Goal: Use online tool/utility: Use online tool/utility

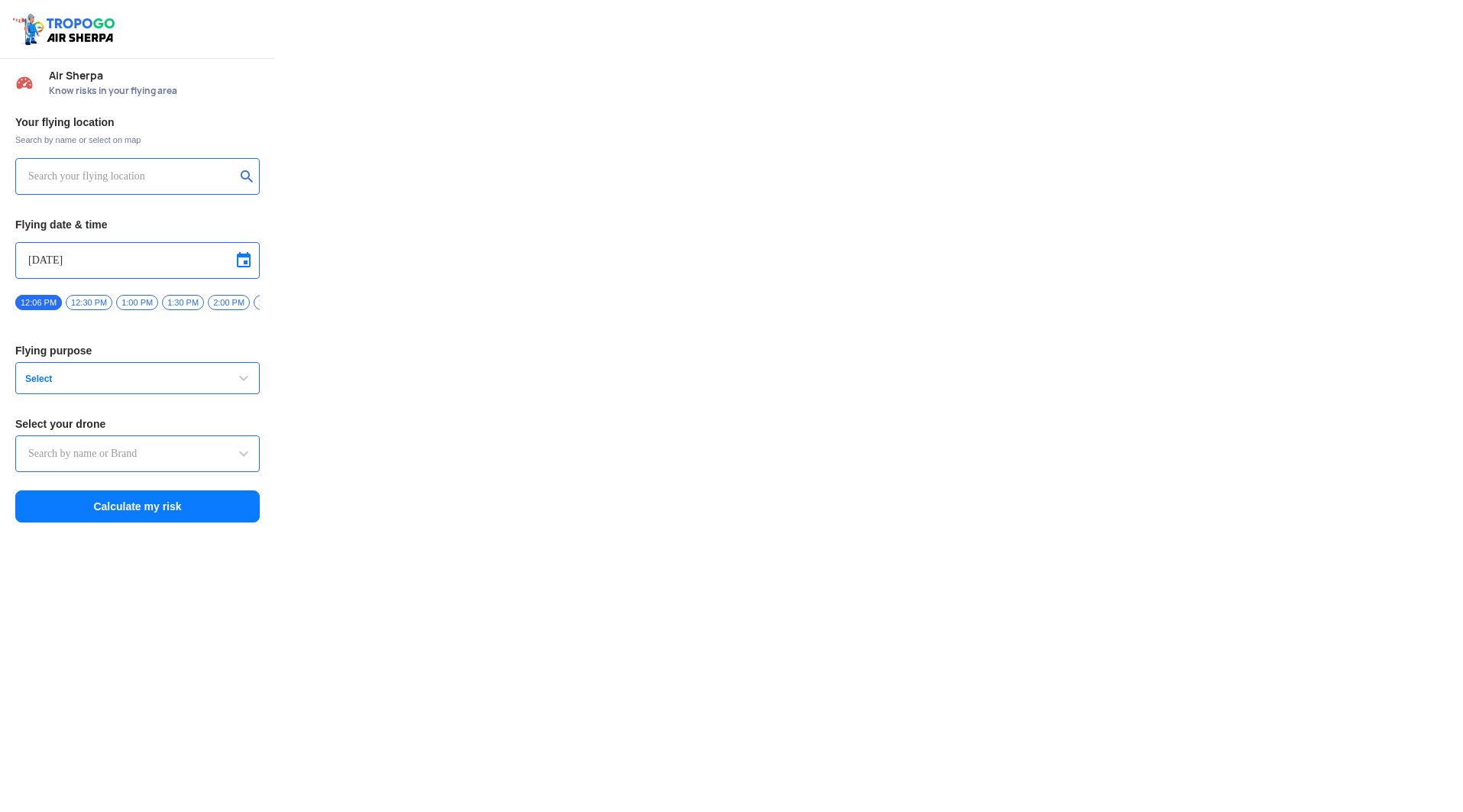
type input "Asteria A200"
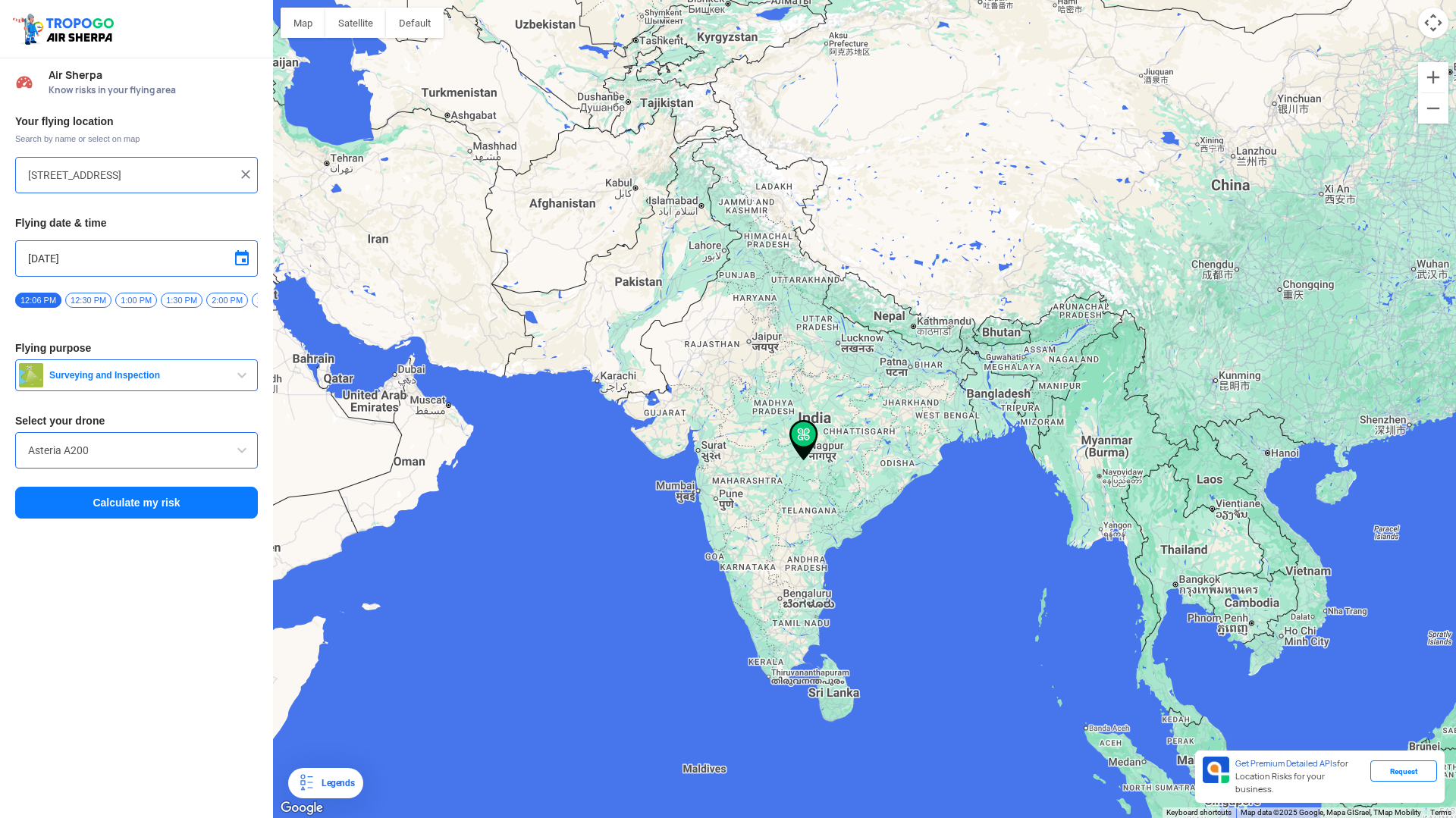
click at [954, 430] on div at bounding box center [865, 409] width 1183 height 818
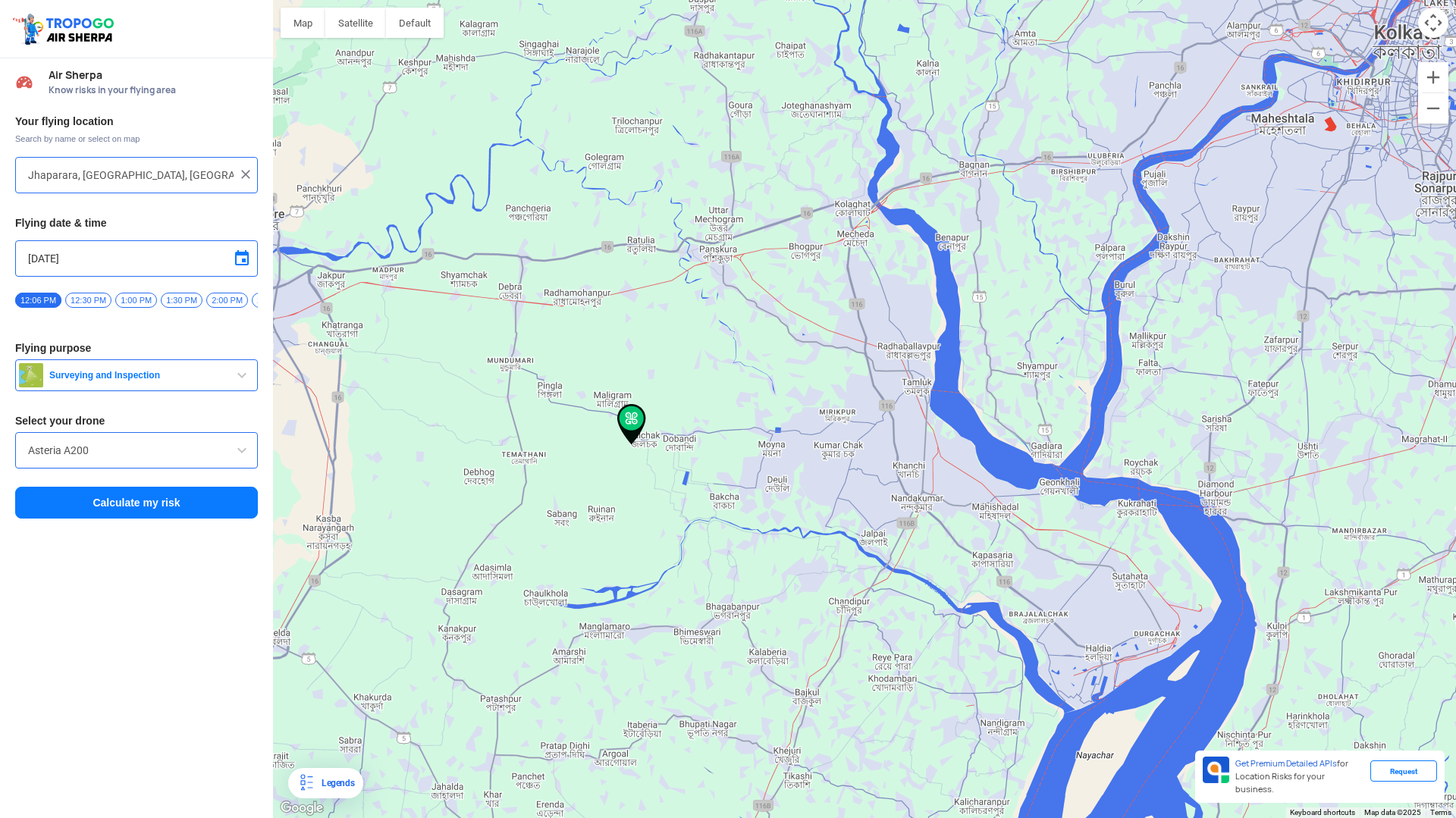
drag, startPoint x: 954, startPoint y: 430, endPoint x: 718, endPoint y: 465, distance: 238.6
click at [717, 465] on div at bounding box center [865, 409] width 1183 height 818
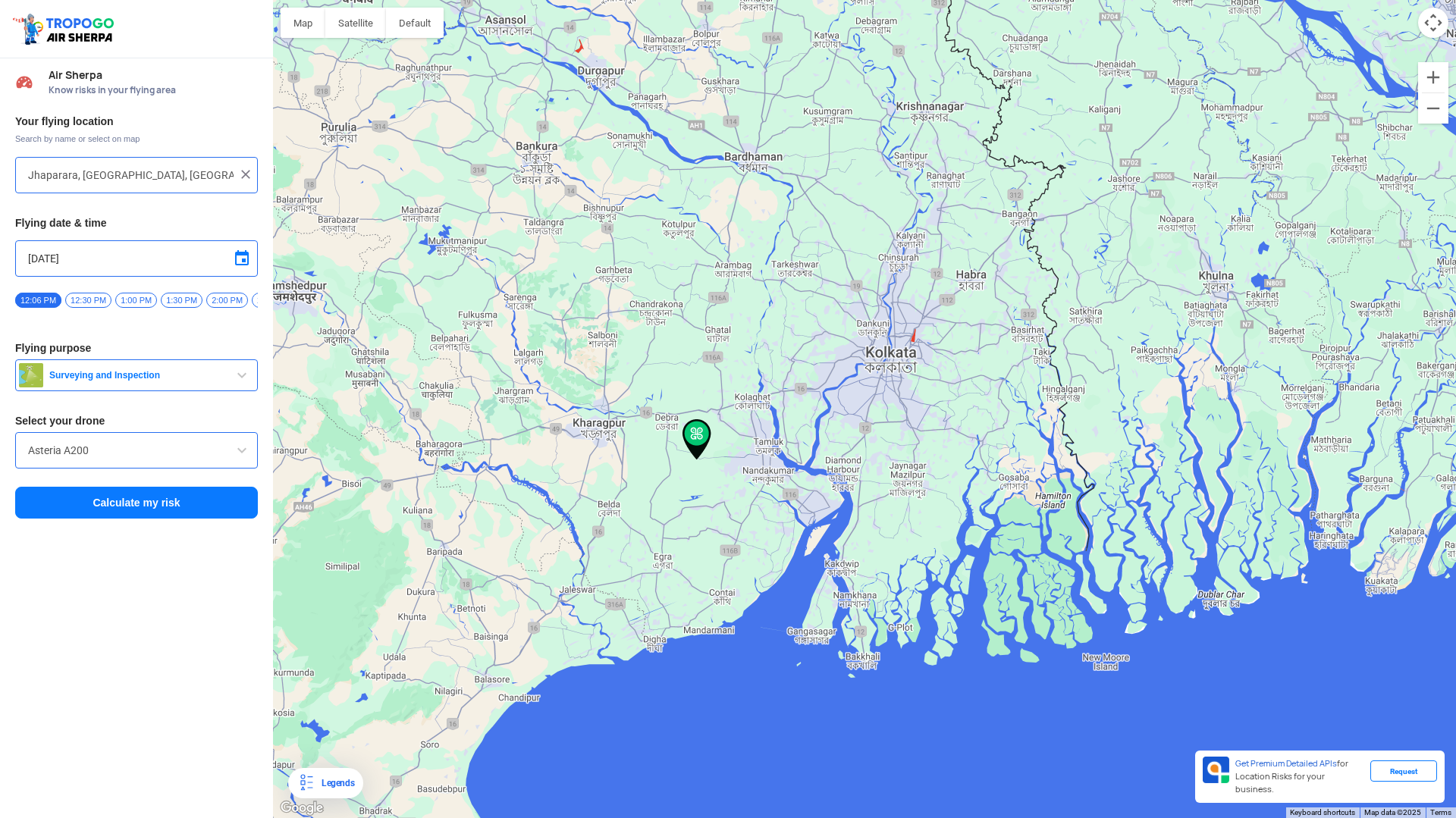
click at [879, 368] on div at bounding box center [865, 409] width 1183 height 818
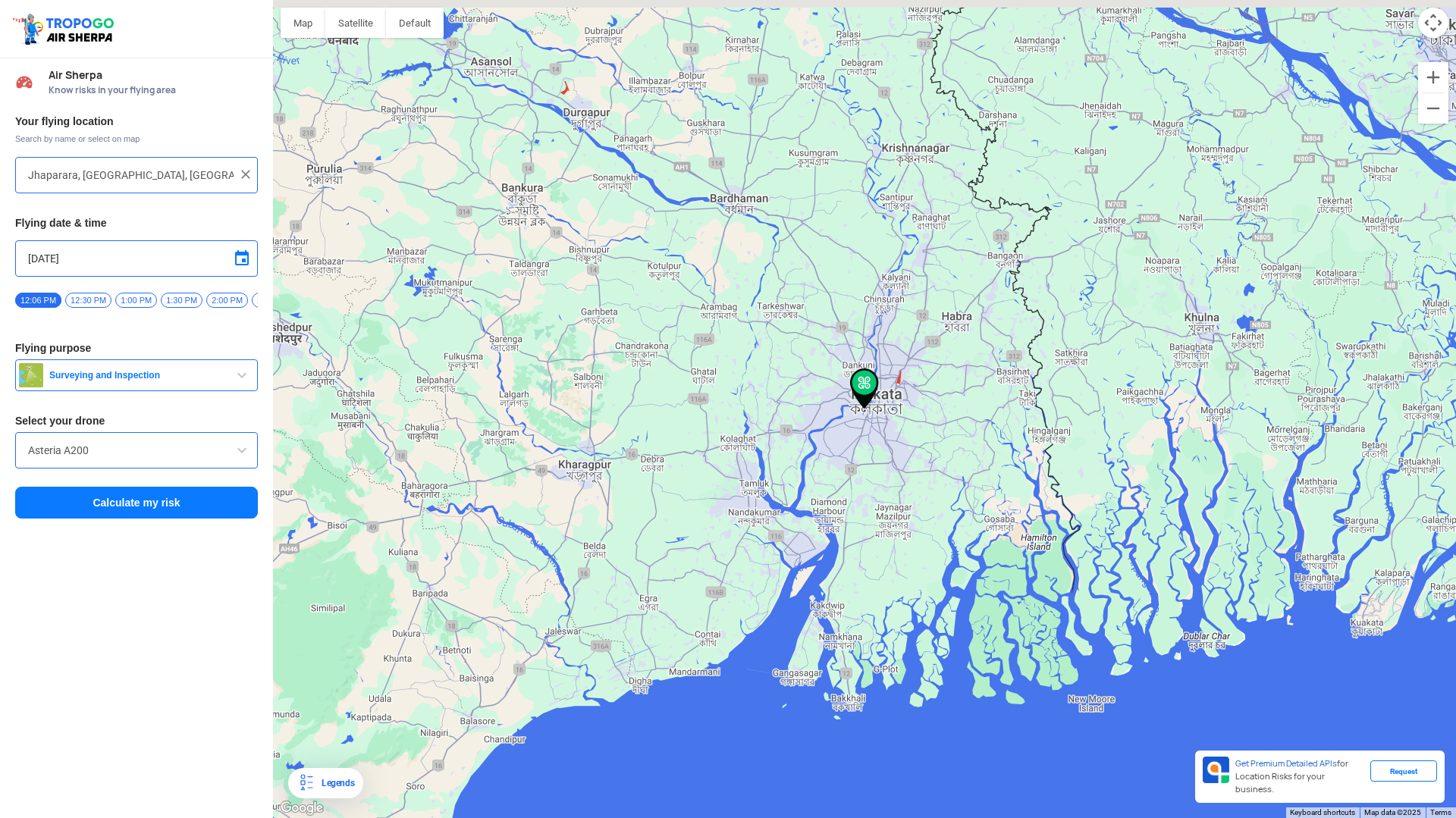
type input "[STREET_ADDRESS]"
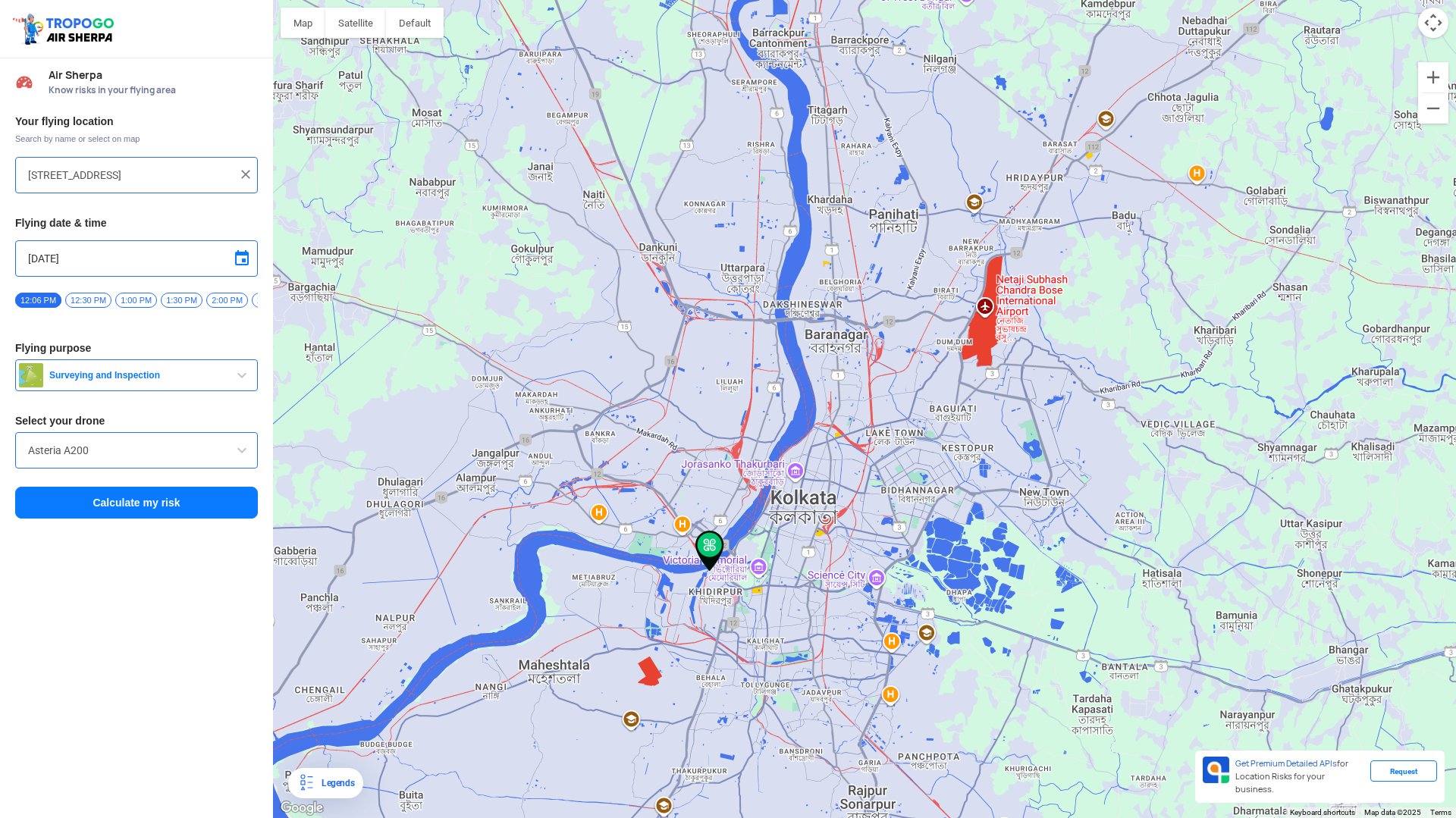
drag, startPoint x: 879, startPoint y: 368, endPoint x: 824, endPoint y: 240, distance: 139.3
click at [824, 239] on div at bounding box center [865, 409] width 1183 height 818
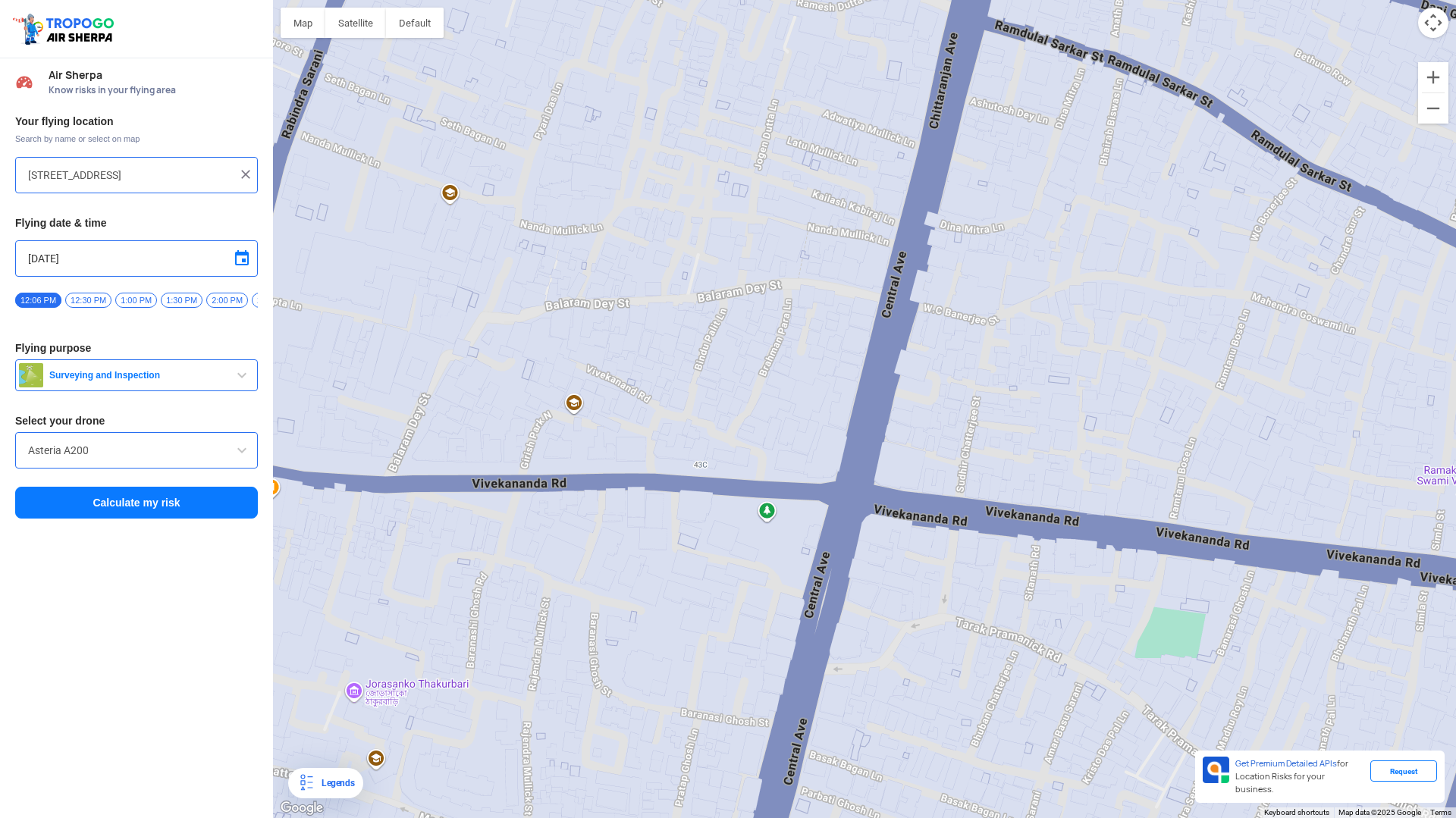
drag, startPoint x: 638, startPoint y: 524, endPoint x: 952, endPoint y: 599, distance: 322.8
click at [952, 599] on div at bounding box center [865, 409] width 1183 height 818
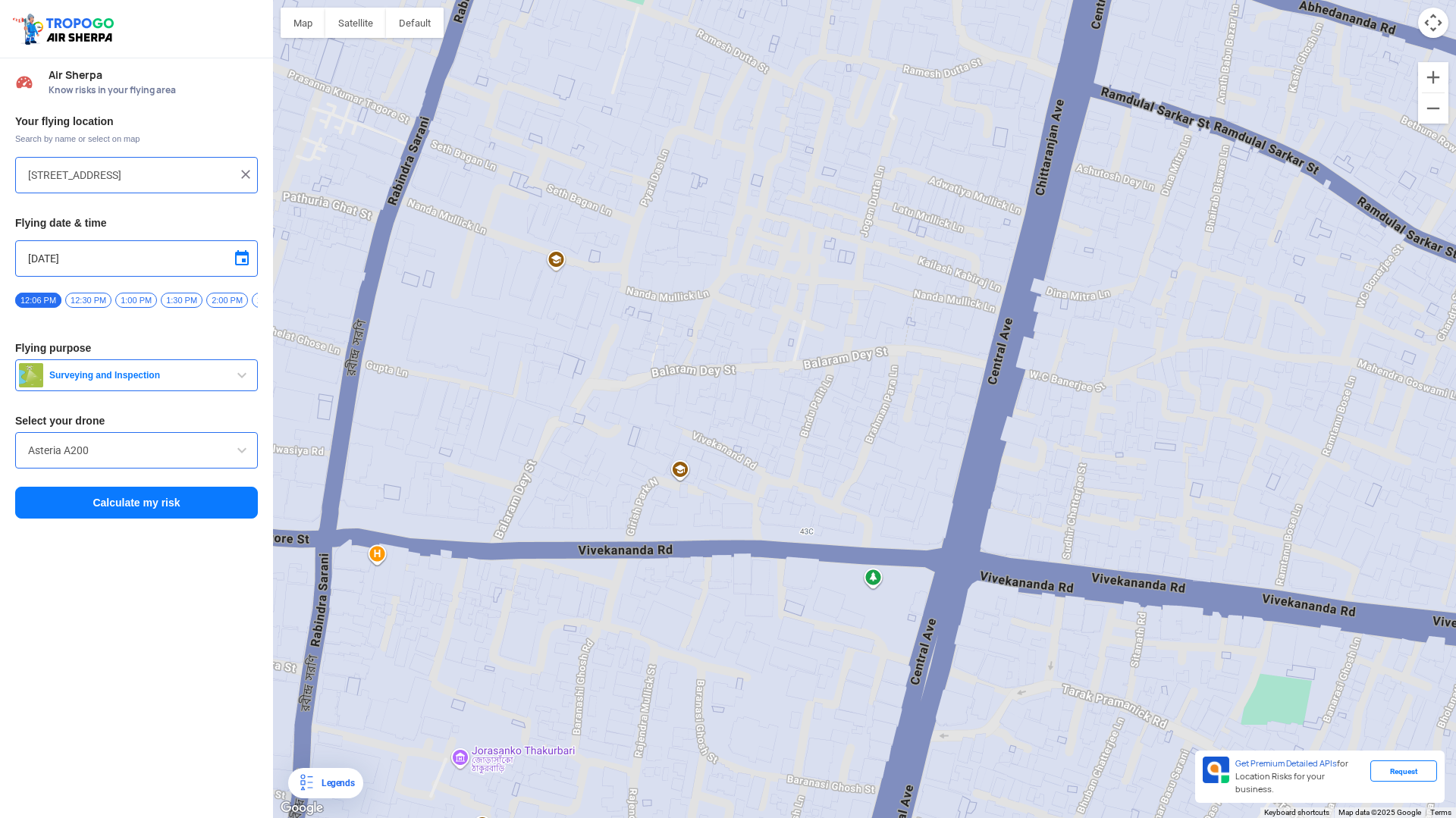
drag, startPoint x: 571, startPoint y: 624, endPoint x: 683, endPoint y: 691, distance: 130.5
click at [683, 691] on div at bounding box center [865, 409] width 1183 height 818
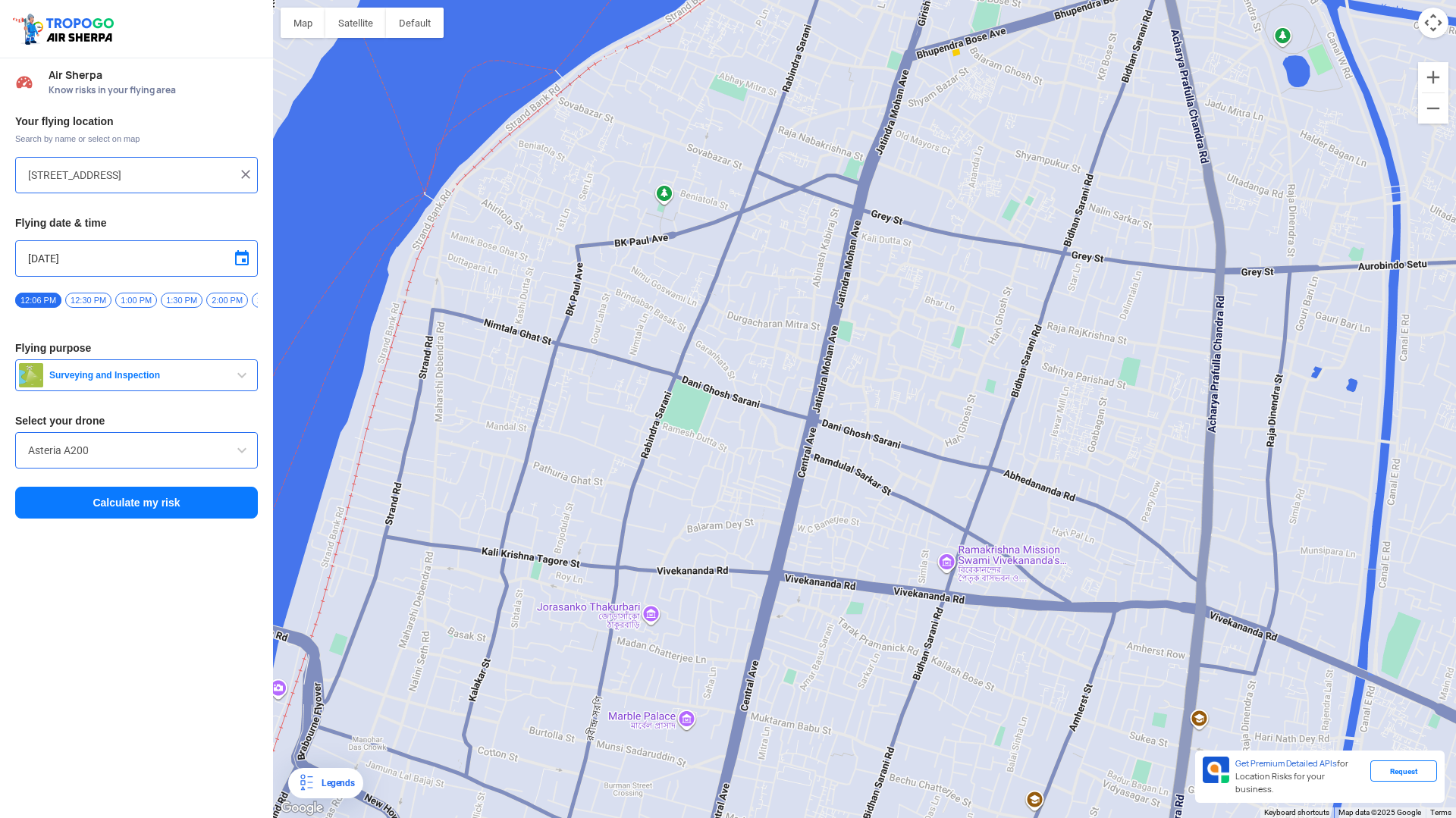
drag, startPoint x: 708, startPoint y: 635, endPoint x: 732, endPoint y: 547, distance: 91.2
click at [732, 547] on div at bounding box center [865, 409] width 1183 height 818
